Goal: Transaction & Acquisition: Book appointment/travel/reservation

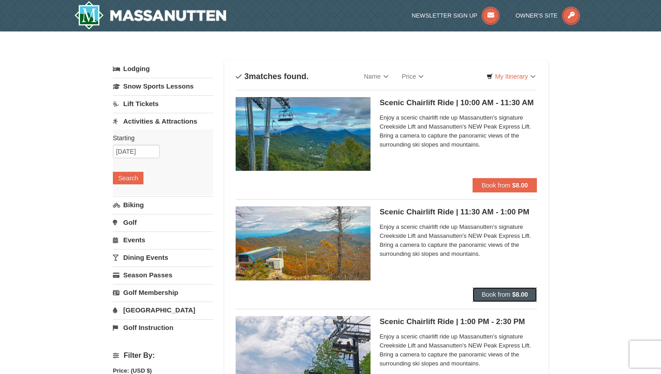
click at [504, 296] on span "Book from" at bounding box center [496, 294] width 29 height 7
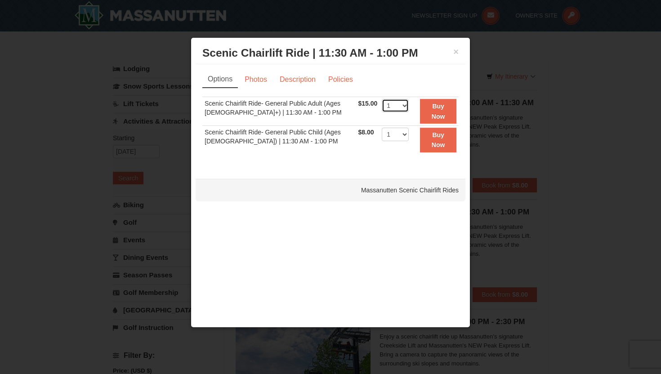
click at [399, 106] on select "1 2 3 4 5 6 7 8 9 10 11 12 13 14 15 16 17 18 19 20 21 22" at bounding box center [395, 105] width 27 height 13
select select "2"
click at [431, 111] on button "Buy Now" at bounding box center [438, 111] width 36 height 25
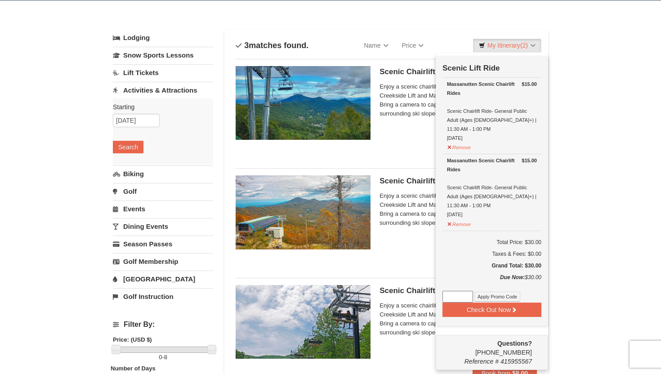
scroll to position [32, 0]
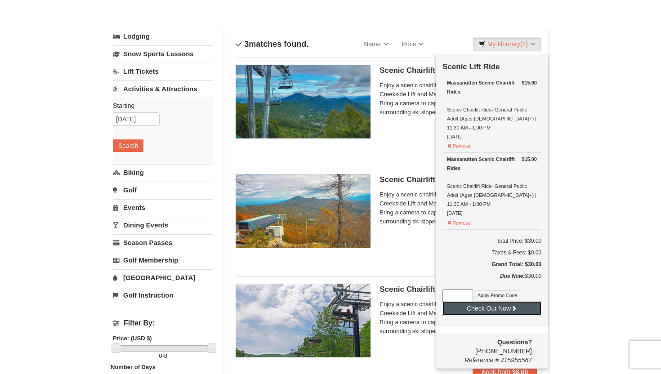
click at [493, 301] on button "Check Out Now" at bounding box center [492, 308] width 99 height 14
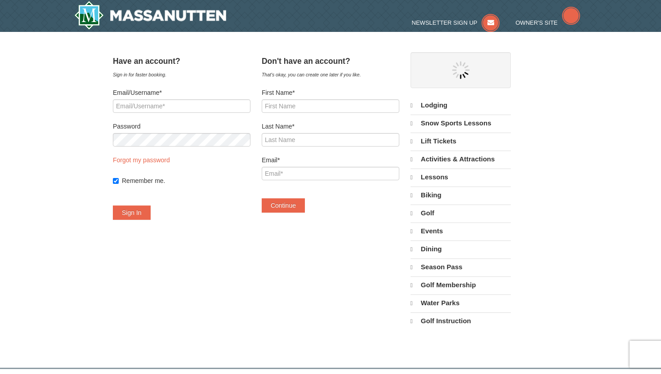
select select "9"
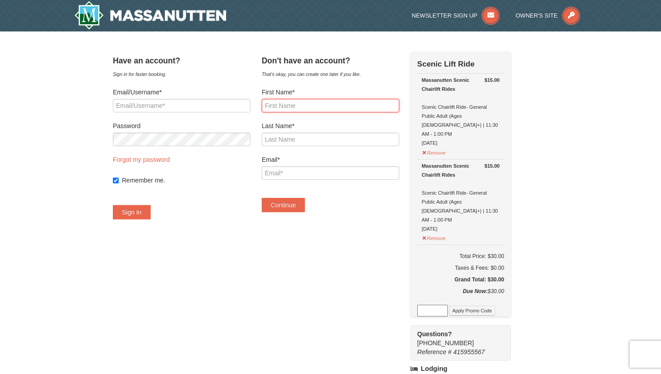
click at [354, 101] on input "First Name*" at bounding box center [331, 105] width 138 height 13
type input "Sarah"
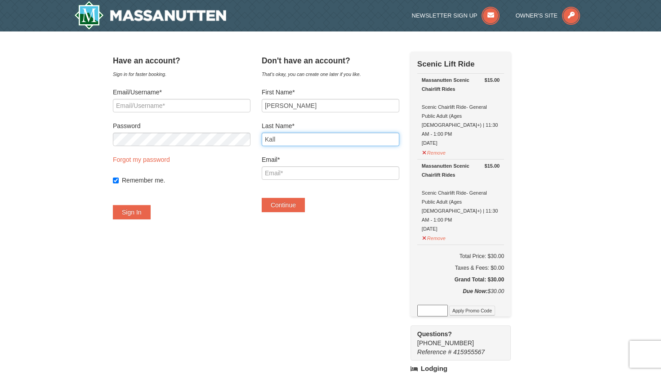
type input "Kall"
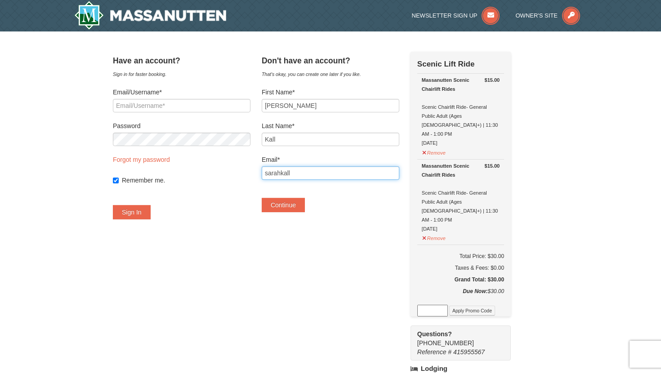
type input "[EMAIL_ADDRESS][DOMAIN_NAME]"
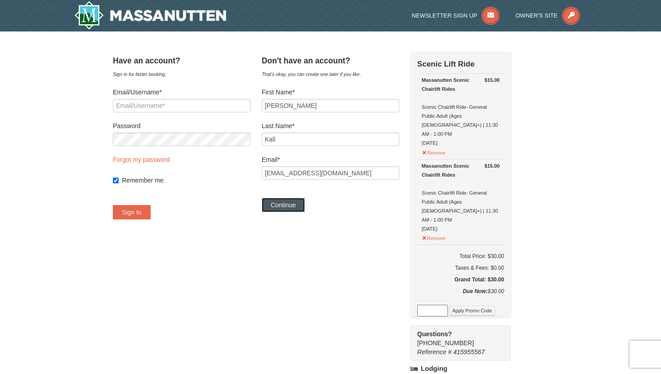
click at [305, 206] on button "Continue" at bounding box center [283, 205] width 43 height 14
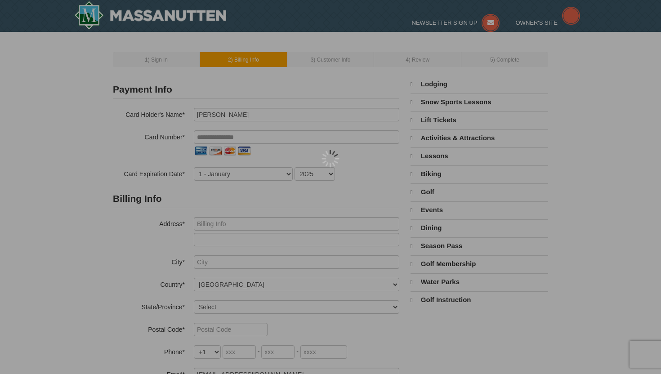
select select "9"
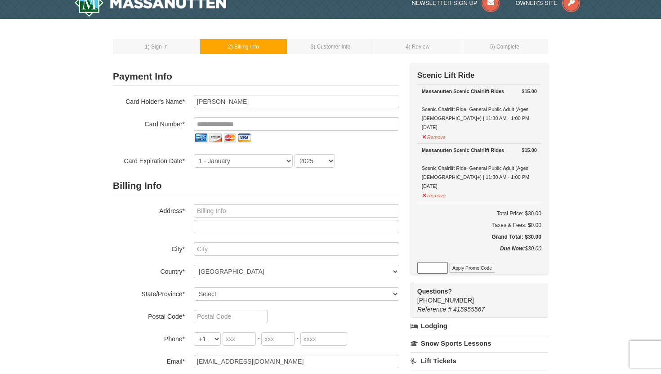
scroll to position [15, 0]
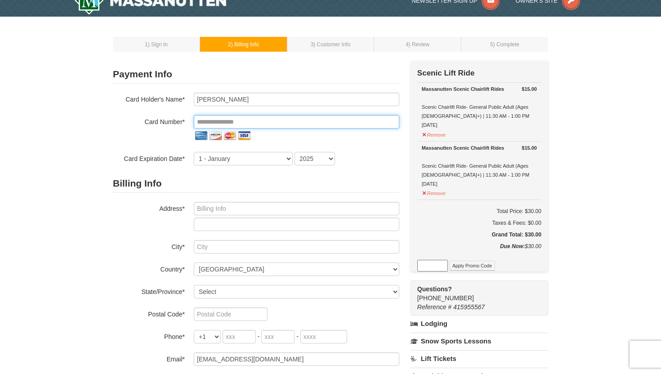
click at [282, 120] on input "tel" at bounding box center [297, 121] width 206 height 13
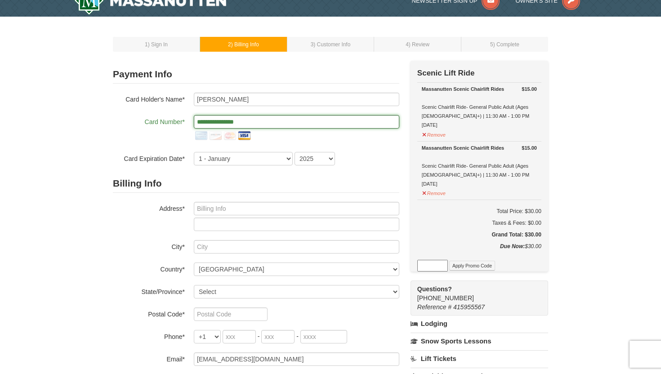
type input "**********"
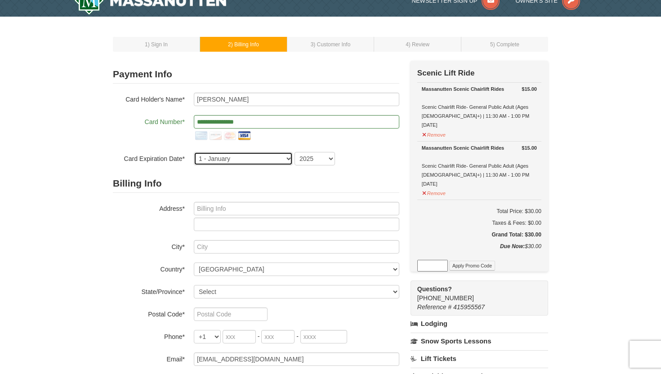
click at [273, 157] on select "1 - January 2 - February 3 - March 4 - April 5 - May 6 - June 7 - July 8 - Augu…" at bounding box center [243, 158] width 99 height 13
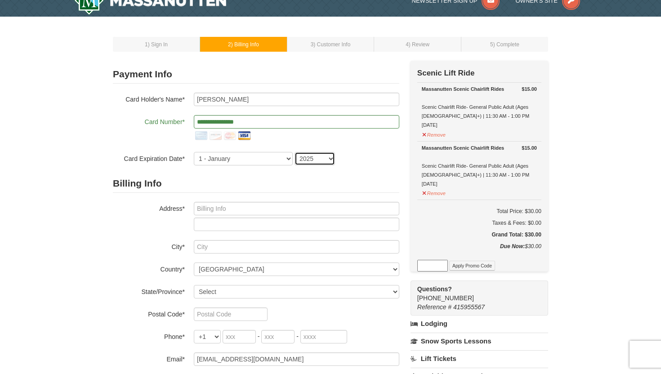
click at [319, 160] on select "2025 2026 2027 2028 2029 2030 2031 2032 2033 2034" at bounding box center [315, 158] width 40 height 13
select select "2030"
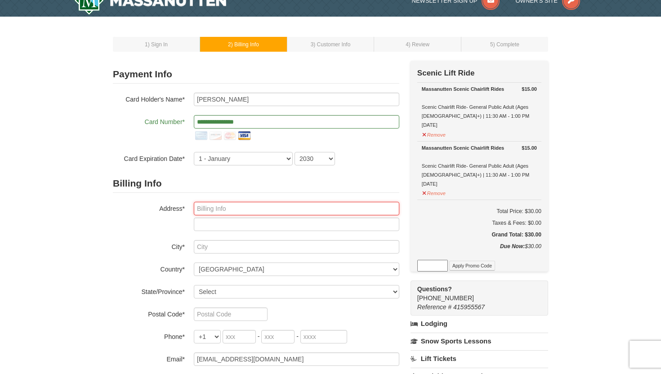
click at [274, 207] on input "text" at bounding box center [297, 208] width 206 height 13
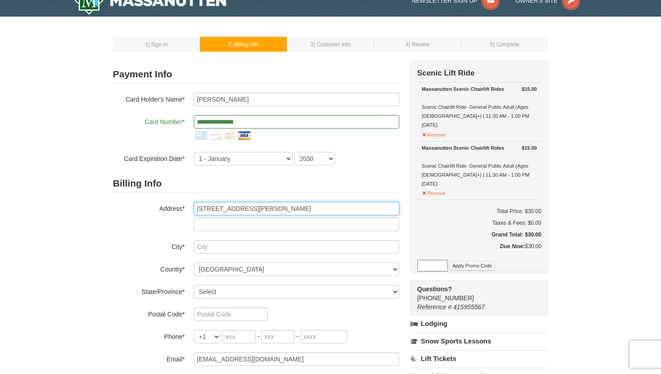
type input "108 E Chandler Street"
type input "APT 202"
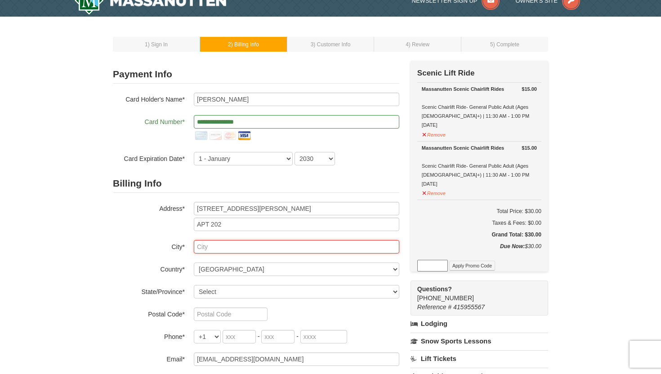
click at [251, 248] on input "text" at bounding box center [297, 246] width 206 height 13
type input "Culpeper"
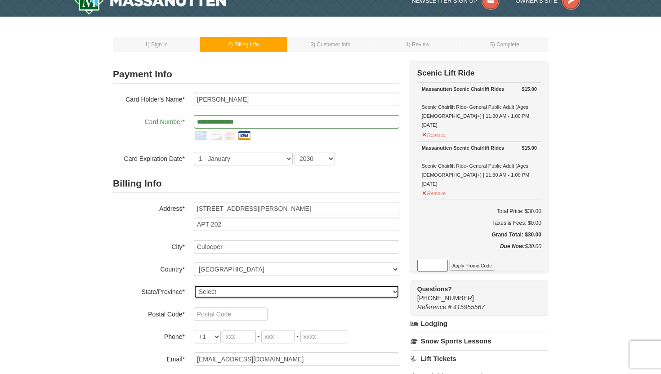
click at [241, 291] on select "Select Alabama Alaska American Samoa Arizona Arkansas California Colorado Conne…" at bounding box center [297, 291] width 206 height 13
select select "VA"
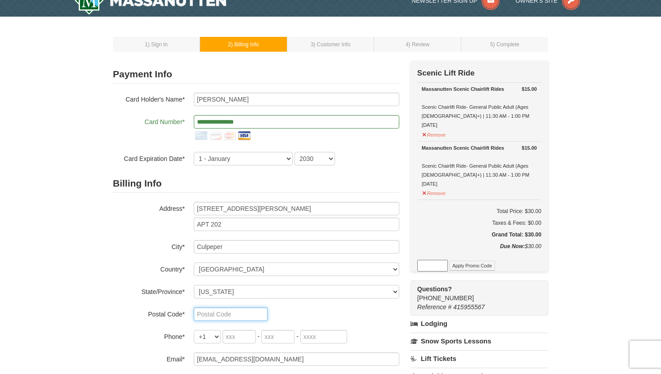
click at [230, 315] on input "text" at bounding box center [231, 314] width 74 height 13
type input "22701"
click at [124, 327] on div "Billing Info Address* 108 E Chandler Street APT 202 City* Culpeper Country* ---…" at bounding box center [256, 271] width 287 height 192
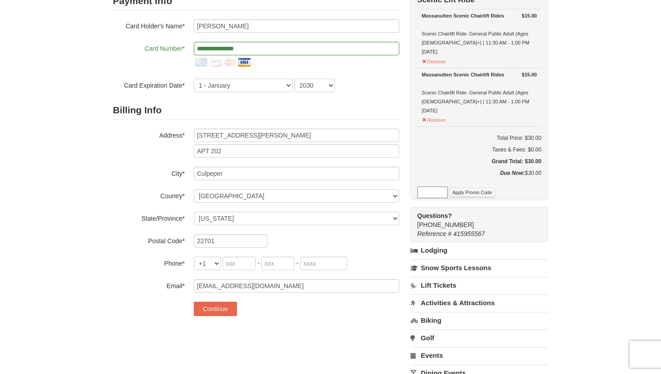
scroll to position [95, 0]
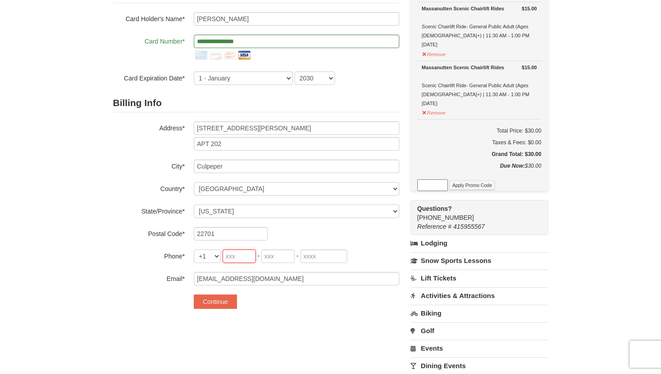
click at [229, 260] on input "tel" at bounding box center [239, 256] width 33 height 13
type input "315"
type input "778"
type input "9108"
click at [208, 299] on button "Continue" at bounding box center [215, 302] width 43 height 14
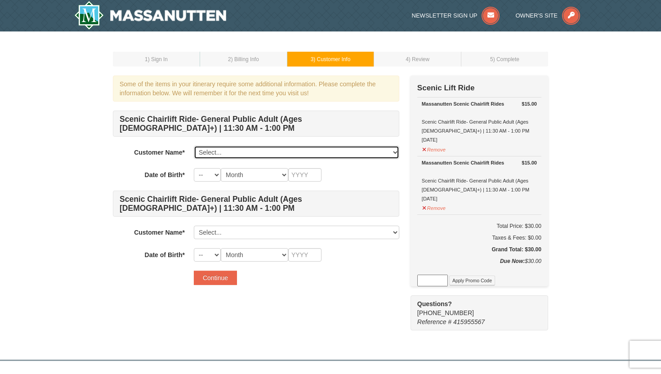
click at [207, 153] on select "Select... Sarah Kall Add New..." at bounding box center [297, 152] width 206 height 13
select select "28240827"
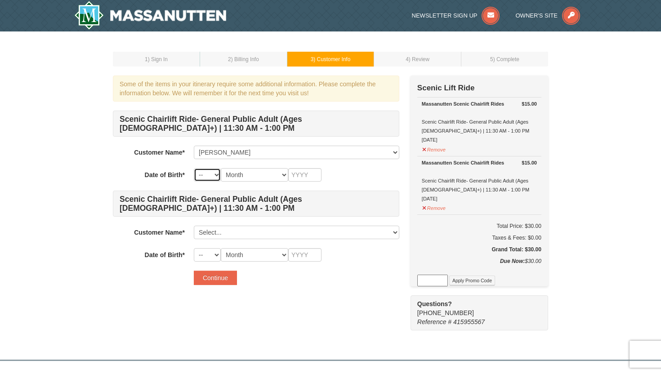
click at [213, 174] on select "-- 01 02 03 04 05 06 07 08 09 10 11 12 13 14 15 16 17 18 19 20 21 22 23 24 25 2…" at bounding box center [207, 174] width 27 height 13
click at [263, 175] on select "Month January February March April May June July August September October Novem…" at bounding box center [254, 174] width 67 height 13
click at [208, 174] on select "-- 01 02 03 04 05 06 07 08 09 10 11 12 13 14 15 16 17 18 19 20 21 22 23 24 25 2…" at bounding box center [207, 174] width 27 height 13
select select "28"
click at [255, 176] on select "Month January February March April May June July August September October Novem…" at bounding box center [254, 174] width 67 height 13
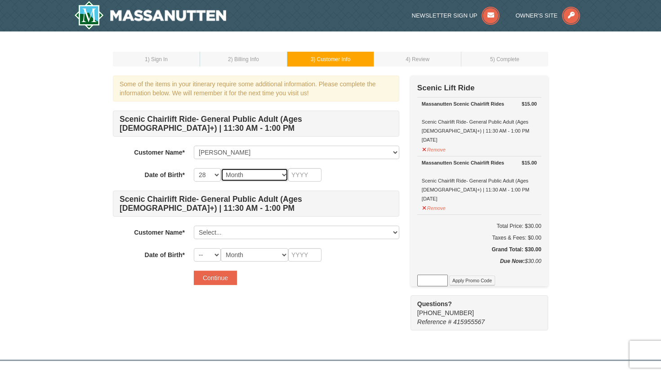
select select "11"
click at [303, 176] on input "text" at bounding box center [304, 174] width 33 height 13
type input "1994"
click at [284, 289] on div "Some of the items in your itinerary require some additional information. Please…" at bounding box center [256, 185] width 287 height 219
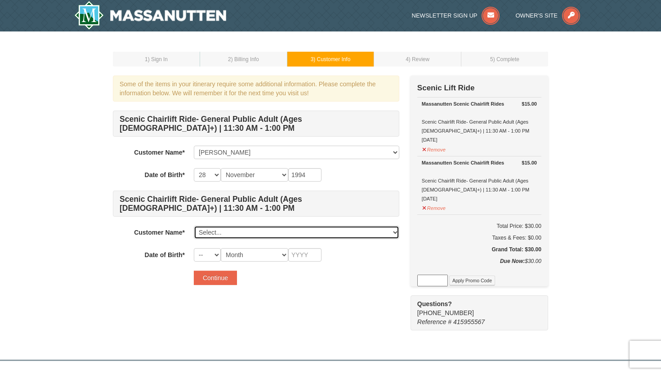
click at [238, 233] on select "Select... Sarah Kall Add New..." at bounding box center [297, 232] width 206 height 13
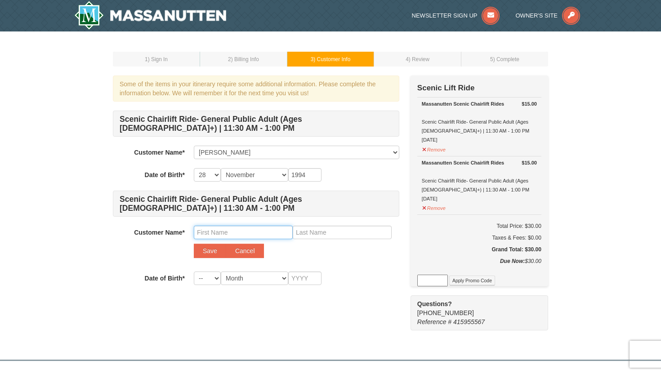
click at [229, 234] on input "text" at bounding box center [243, 232] width 99 height 13
type input "Alyssa"
type input "Labuda"
click at [215, 279] on select "-- 01 02 03 04 05 06 07 08 09 10 11 12 13 14 15 16 17 18 19 20 21 22 23 24 25 2…" at bounding box center [207, 278] width 27 height 13
select select "04"
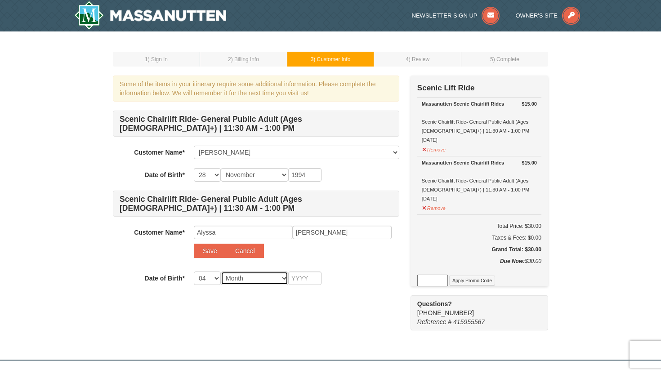
click at [240, 282] on select "Month January February March April May June July August September October Novem…" at bounding box center [254, 278] width 67 height 13
select select "05"
click at [300, 278] on input "text" at bounding box center [304, 278] width 33 height 13
type input "1987"
click at [323, 306] on div "Continue" at bounding box center [297, 301] width 206 height 14
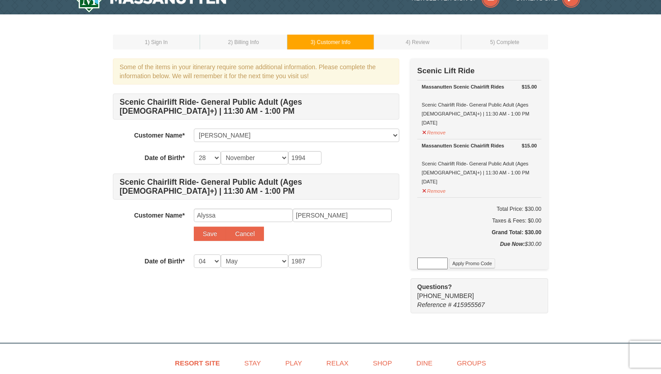
scroll to position [17, 0]
click at [215, 233] on button "Save" at bounding box center [210, 234] width 32 height 14
select select
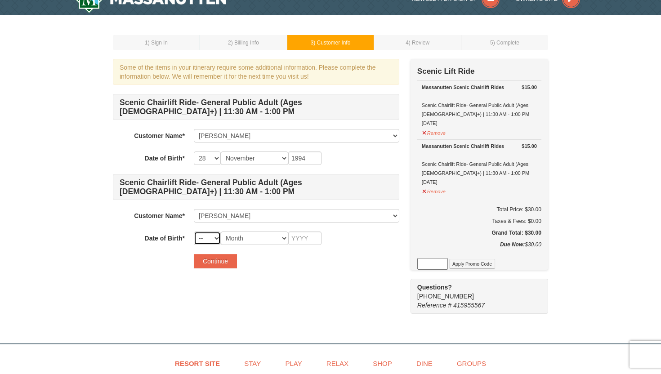
click at [215, 241] on select "-- 01 02 03 04 05 06 07 08 09 10 11 12 13 14 15 16 17 18 19 20 21 22 23 24 25 2…" at bounding box center [207, 238] width 27 height 13
select select "04"
click at [240, 240] on select "Month January February March April May June July August September October Novem…" at bounding box center [254, 238] width 67 height 13
select select "05"
click at [305, 237] on input "text" at bounding box center [304, 238] width 33 height 13
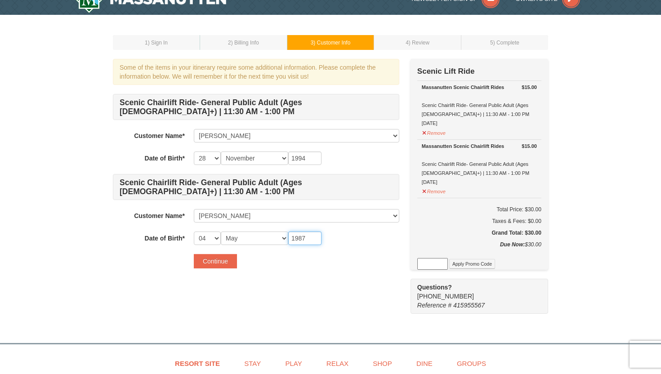
type input "1987"
click at [343, 271] on div "Some of the items in your itinerary require some additional information. Please…" at bounding box center [256, 168] width 287 height 219
click at [229, 264] on button "Continue" at bounding box center [215, 261] width 43 height 14
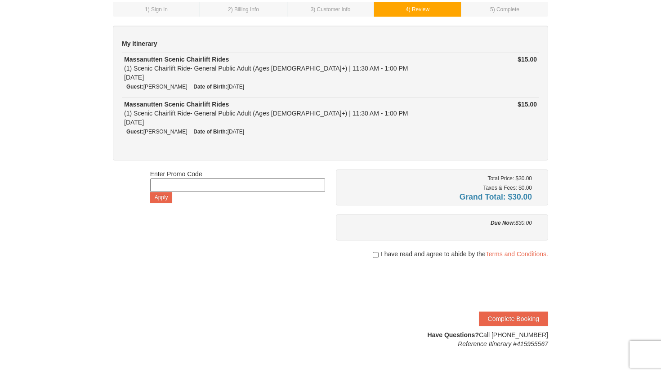
scroll to position [50, 0]
click at [381, 254] on span "I have read and agree to abide by the Terms and Conditions." at bounding box center [464, 253] width 167 height 9
click at [374, 251] on input "checkbox" at bounding box center [376, 254] width 6 height 7
checkbox input "true"
click at [499, 319] on button "Complete Booking" at bounding box center [513, 318] width 69 height 14
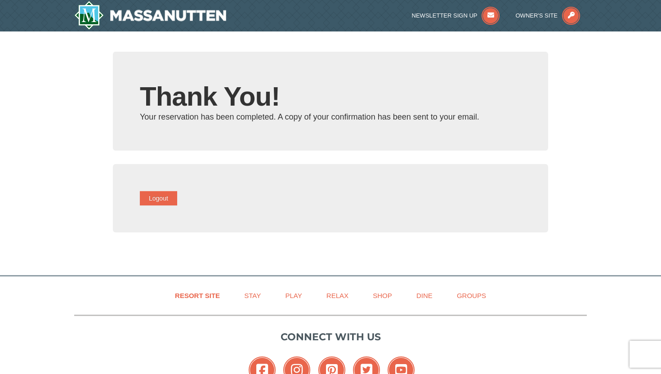
type input "[EMAIL_ADDRESS][DOMAIN_NAME]"
